Goal: Purchase product/service

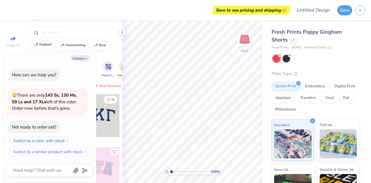
click at [50, 46] on button "football" at bounding box center [42, 44] width 24 height 9
type input "football"
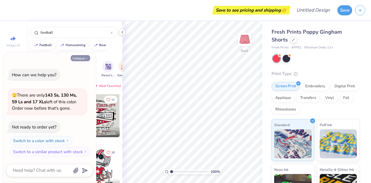
click at [84, 60] on button "Collapse" at bounding box center [80, 58] width 19 height 6
type textarea "x"
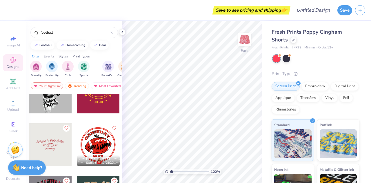
scroll to position [659, 0]
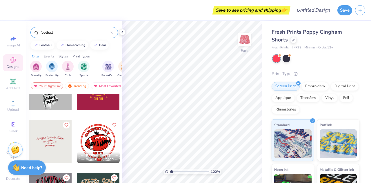
click at [62, 31] on input "football" at bounding box center [75, 33] width 70 height 6
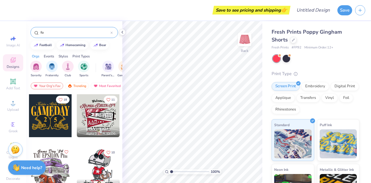
type input "f"
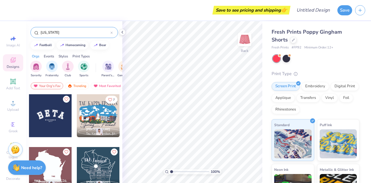
type input "[US_STATE]"
click at [119, 138] on div "7 [PERSON_NAME] Tau Kappa Epsilon, [US_STATE][GEOGRAPHIC_DATA]" at bounding box center [97, 120] width 43 height 52
click at [103, 140] on div "7 [PERSON_NAME] Tau Kappa Epsilon, [US_STATE][GEOGRAPHIC_DATA]" at bounding box center [97, 120] width 43 height 52
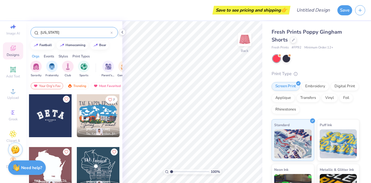
click at [75, 138] on div "7 [PERSON_NAME] Tau Kappa Epsilon, [US_STATE][GEOGRAPHIC_DATA] [PERSON_NAME] Ta…" at bounding box center [74, 146] width 91 height 105
click at [95, 121] on div at bounding box center [98, 115] width 43 height 43
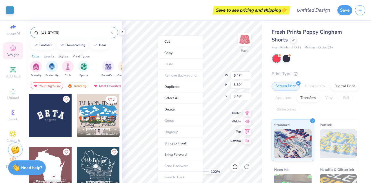
click at [157, 109] on li "Delete" at bounding box center [179, 109] width 45 height 11
type input "6.47"
type input "3.39"
type input "3.48"
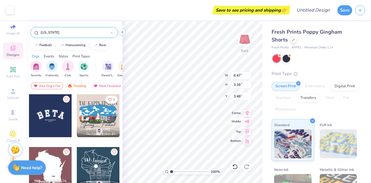
type input "3.15"
type input "3.86"
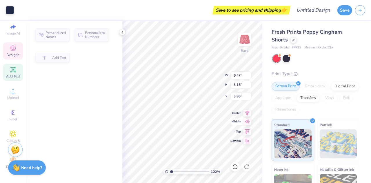
type input "5.99"
type input "1.15"
type input "6.51"
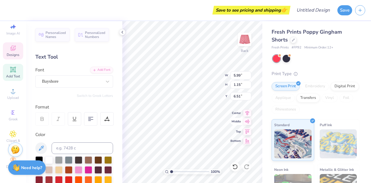
scroll to position [5, 2]
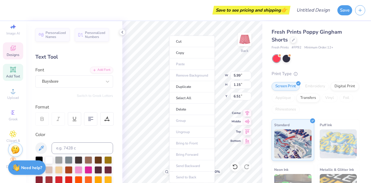
click at [169, 120] on ul "Cut Copy Paste Remove Background Duplicate Select All Delete Group Ungroup Brin…" at bounding box center [191, 109] width 45 height 147
click at [178, 107] on li "Delete" at bounding box center [191, 109] width 45 height 11
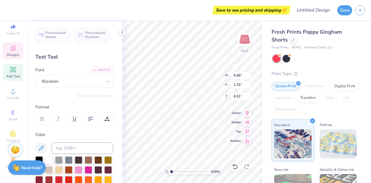
type input "6.47"
type input "3.15"
type input "3.86"
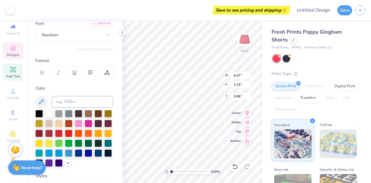
scroll to position [0, 0]
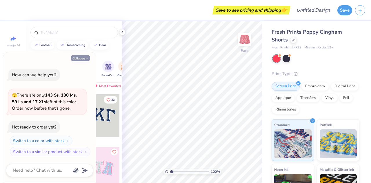
click at [84, 57] on button "Collapse" at bounding box center [80, 58] width 19 height 6
type textarea "x"
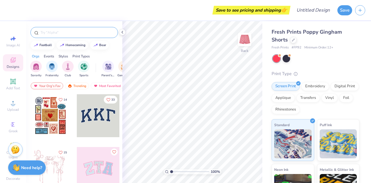
click at [78, 29] on div at bounding box center [73, 32] width 87 height 11
click at [72, 34] on input "text" at bounding box center [77, 33] width 74 height 6
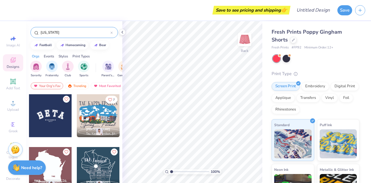
type input "[US_STATE]"
click at [93, 78] on div "Sorority Fraternity Club Sports Parent's Weekend Game Day Rush & Bid PR & Gener…" at bounding box center [74, 70] width 96 height 22
drag, startPoint x: 120, startPoint y: 107, endPoint x: 118, endPoint y: 131, distance: 23.2
click at [118, 131] on div "7 [PERSON_NAME] Tau Kappa Epsilon, [US_STATE][GEOGRAPHIC_DATA]" at bounding box center [97, 115] width 43 height 43
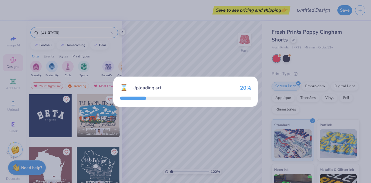
click at [251, 89] on div "⌛ Uploading art ... 20 %" at bounding box center [185, 91] width 144 height 30
click at [233, 96] on div "⌛ Uploading art ... 20 %" at bounding box center [185, 91] width 144 height 30
